Goal: Find specific page/section: Find specific page/section

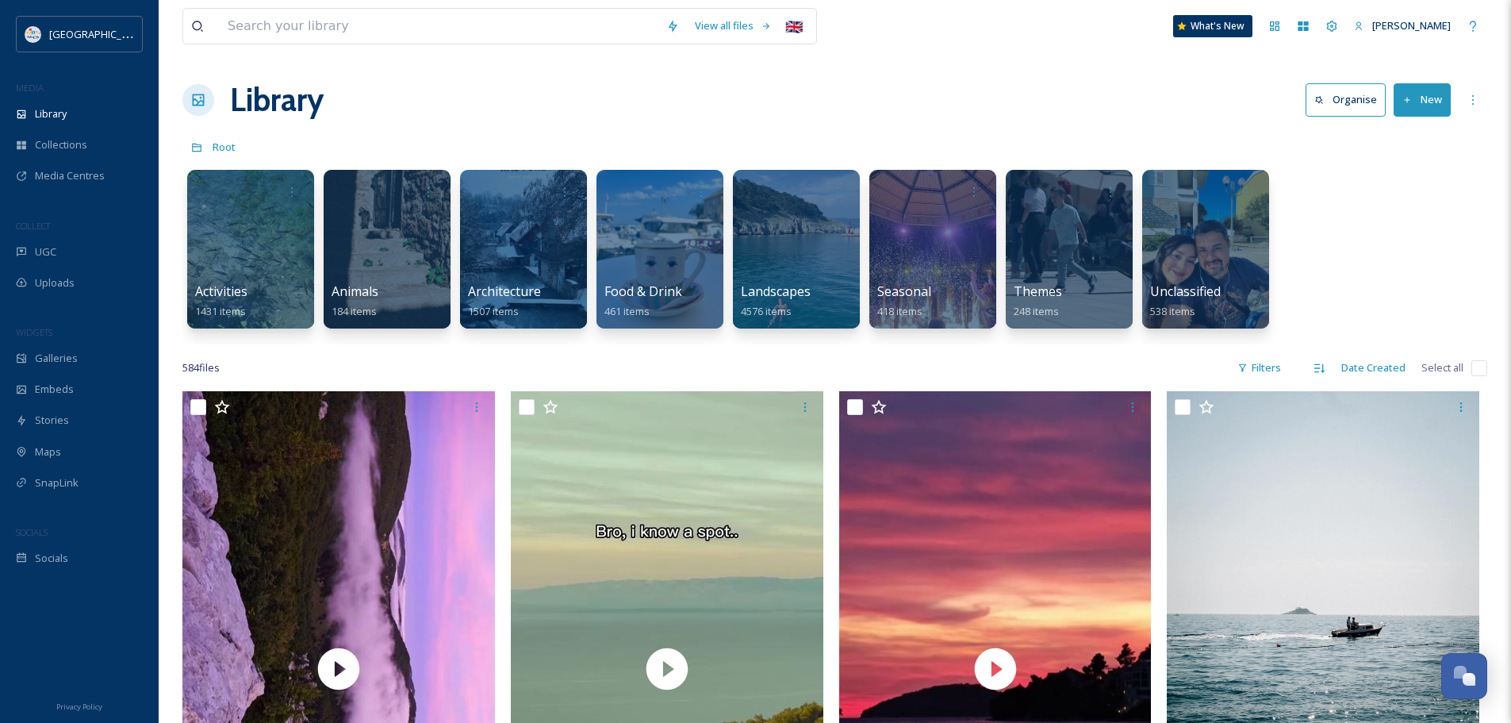
click at [963, 357] on div "584 file s Filters Date Created Select all" at bounding box center [834, 367] width 1305 height 31
